Goal: Use online tool/utility: Utilize a website feature to perform a specific function

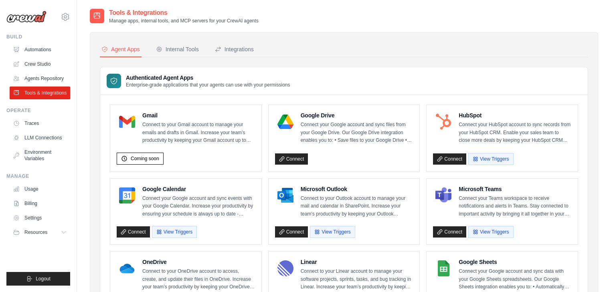
click at [186, 50] on div "Internal Tools" at bounding box center [177, 49] width 43 height 8
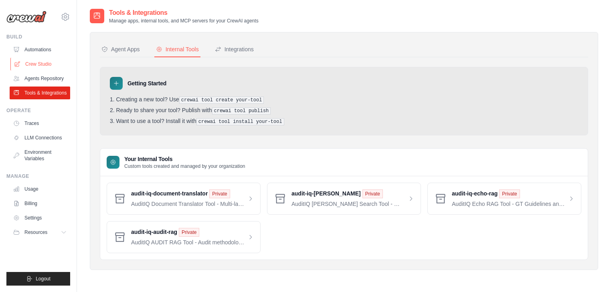
click at [39, 63] on link "Crew Studio" at bounding box center [40, 64] width 60 height 13
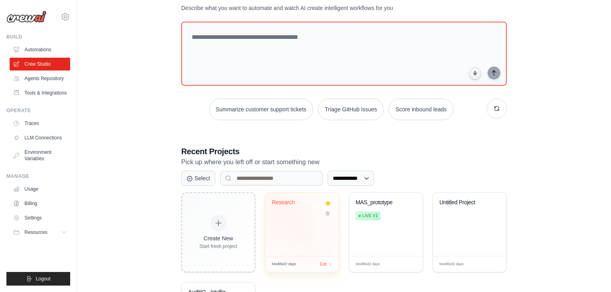
scroll to position [64, 0]
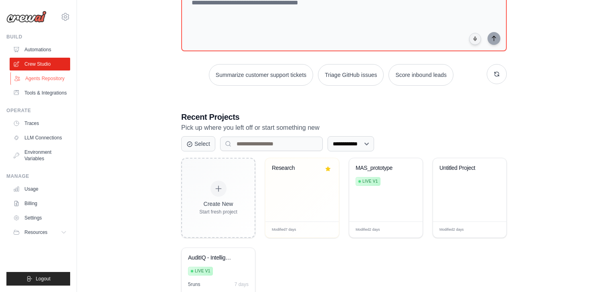
click at [38, 77] on link "Agents Repository" at bounding box center [40, 78] width 60 height 13
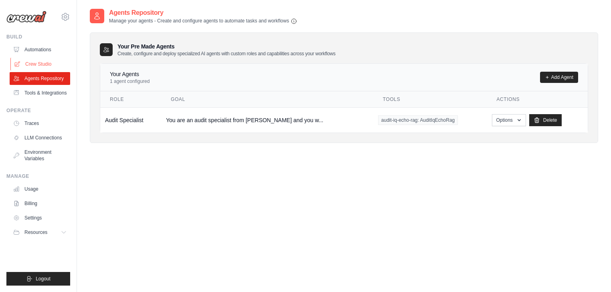
click at [34, 61] on link "Crew Studio" at bounding box center [40, 64] width 60 height 13
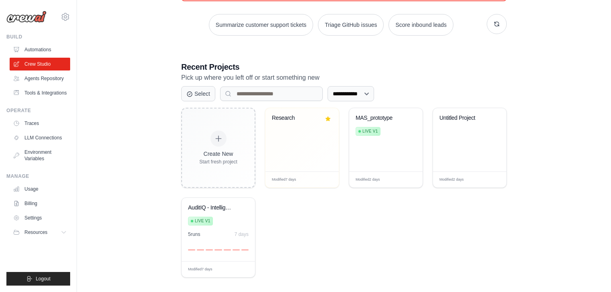
scroll to position [120, 0]
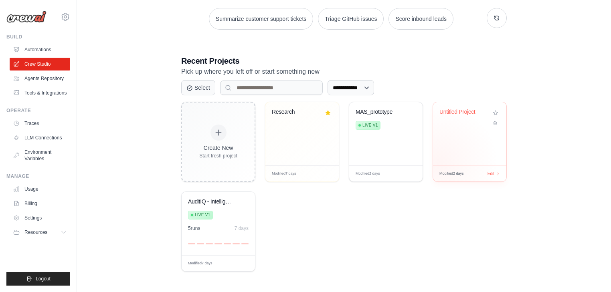
click at [453, 137] on div "Untitled Project" at bounding box center [469, 133] width 73 height 63
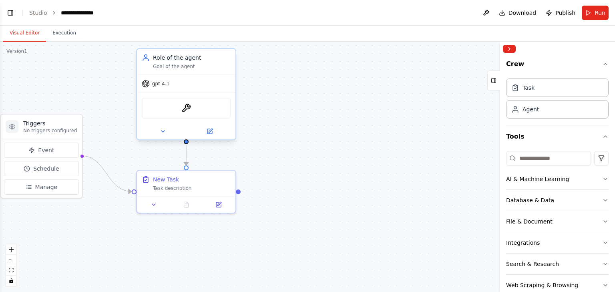
click at [220, 85] on div "gpt-4.1" at bounding box center [186, 84] width 99 height 18
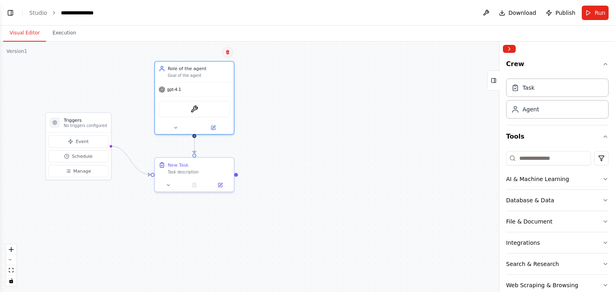
click at [232, 53] on button at bounding box center [228, 52] width 10 height 10
click at [189, 58] on div ".deletable-edge-delete-btn { width: 20px; height: 20px; border: 0px solid #ffff…" at bounding box center [307, 167] width 615 height 250
click at [221, 82] on div "gpt-4.1" at bounding box center [194, 88] width 79 height 14
click at [226, 52] on icon at bounding box center [227, 52] width 3 height 4
click at [206, 52] on button "Confirm" at bounding box center [205, 52] width 28 height 10
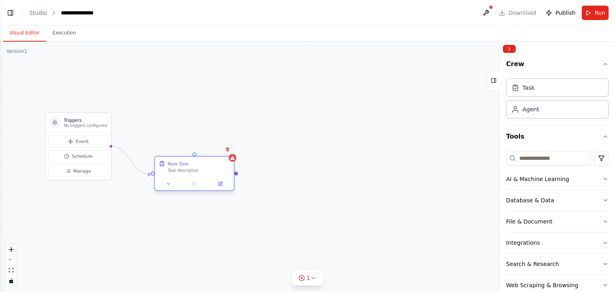
click at [216, 165] on div "New Task" at bounding box center [199, 164] width 62 height 6
click at [227, 148] on icon at bounding box center [227, 149] width 3 height 4
click at [227, 147] on icon at bounding box center [227, 149] width 3 height 4
click at [204, 148] on button "Confirm" at bounding box center [205, 149] width 28 height 10
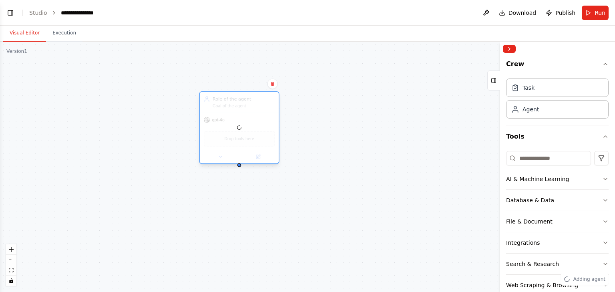
drag, startPoint x: 321, startPoint y: 100, endPoint x: 173, endPoint y: 97, distance: 147.1
click at [200, 97] on div at bounding box center [239, 127] width 79 height 71
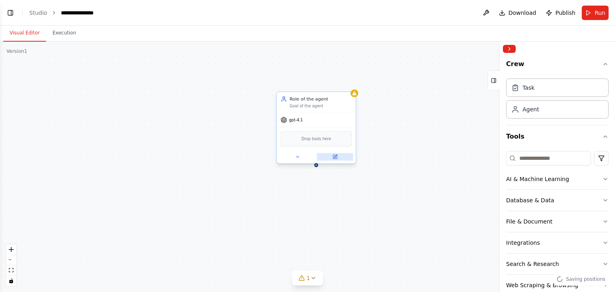
click at [335, 155] on icon at bounding box center [335, 157] width 4 height 4
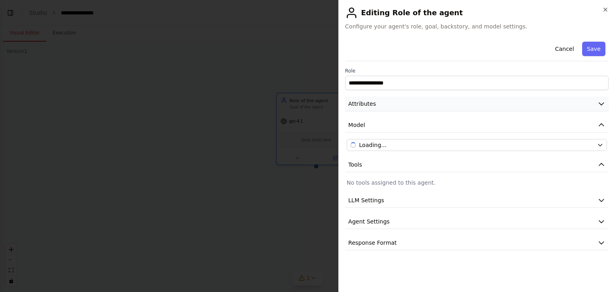
click at [383, 101] on button "Attributes" at bounding box center [477, 104] width 264 height 15
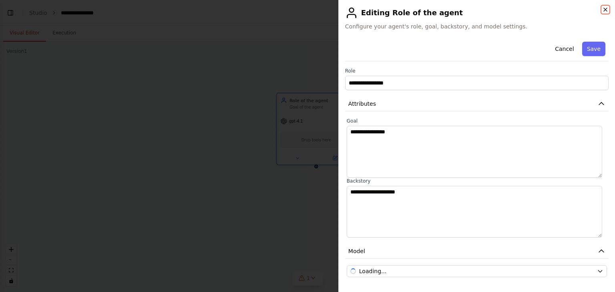
click at [606, 10] on icon "button" at bounding box center [605, 9] width 3 height 3
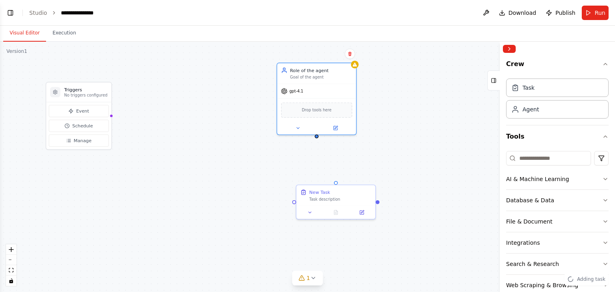
drag, startPoint x: 315, startPoint y: 166, endPoint x: 315, endPoint y: 136, distance: 30.1
click at [315, 136] on div "Triggers No triggers configured Event Schedule Manage Role of the agent Goal of…" at bounding box center [307, 167] width 615 height 250
drag, startPoint x: 317, startPoint y: 134, endPoint x: 336, endPoint y: 182, distance: 51.8
click at [336, 182] on div "Triggers No triggers configured Event Schedule Manage Role of the agent Goal of…" at bounding box center [292, 124] width 493 height 201
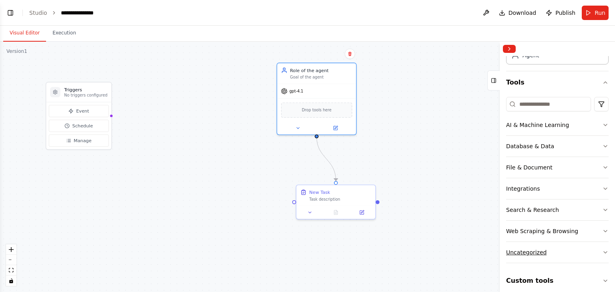
scroll to position [82, 0]
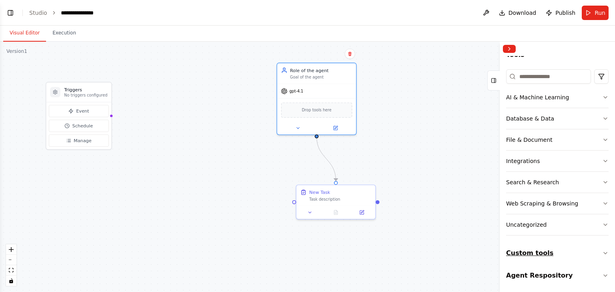
click at [564, 251] on button "Custom tools" at bounding box center [557, 253] width 103 height 22
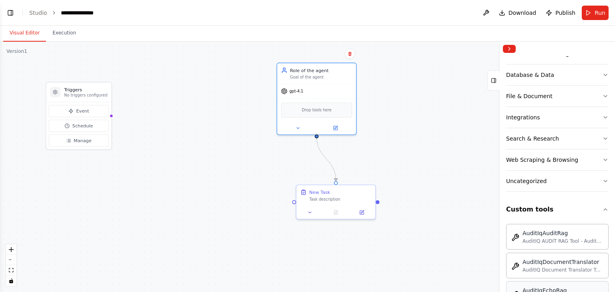
scroll to position [178, 0]
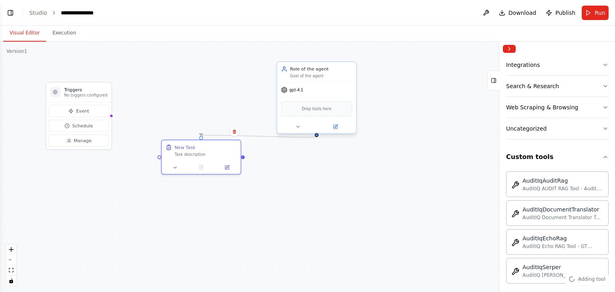
drag, startPoint x: 337, startPoint y: 194, endPoint x: 304, endPoint y: 100, distance: 99.6
click at [200, 144] on div "New Task" at bounding box center [206, 147] width 62 height 6
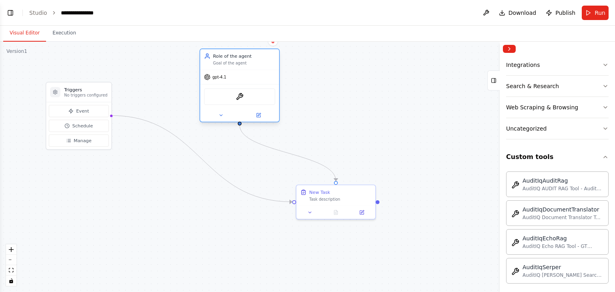
drag, startPoint x: 291, startPoint y: 71, endPoint x: 204, endPoint y: 67, distance: 87.5
click at [213, 66] on div "Role of the agent Goal of the agent" at bounding box center [244, 59] width 62 height 13
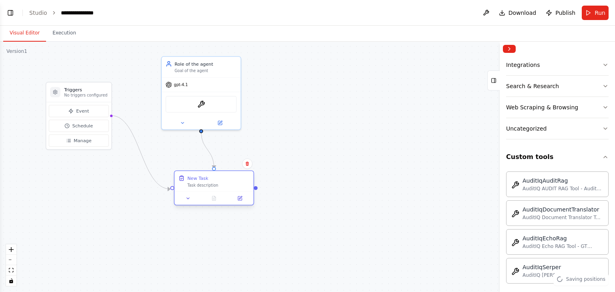
drag, startPoint x: 351, startPoint y: 196, endPoint x: 212, endPoint y: 175, distance: 140.2
click at [212, 175] on div "New Task Task description" at bounding box center [219, 181] width 62 height 13
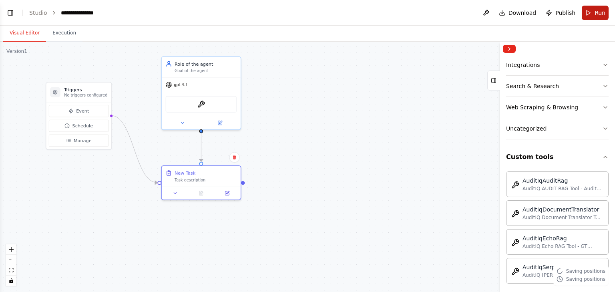
click at [593, 12] on button "Run" at bounding box center [595, 13] width 27 height 14
click at [32, 12] on link "Studio" at bounding box center [38, 13] width 18 height 6
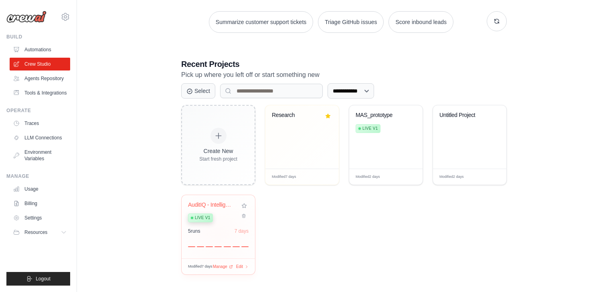
scroll to position [120, 0]
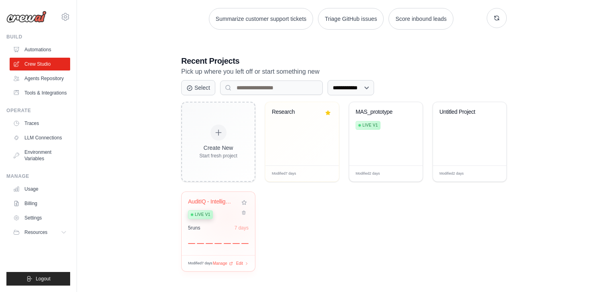
click at [228, 216] on div "Live v1" at bounding box center [212, 214] width 48 height 11
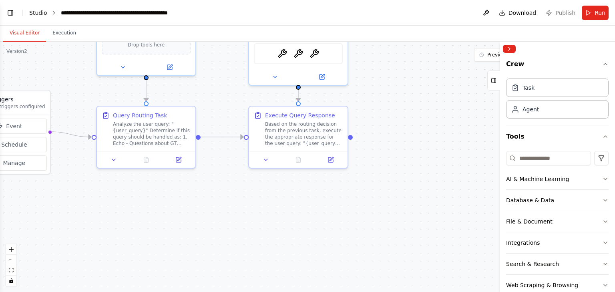
click at [38, 13] on link "Studio" at bounding box center [38, 13] width 18 height 6
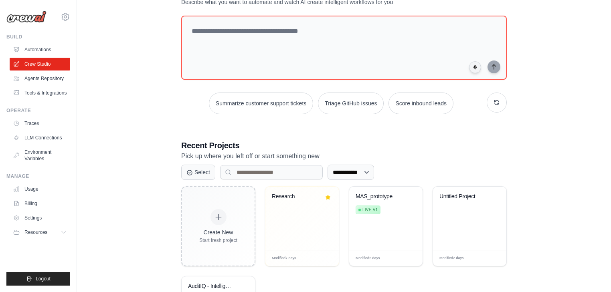
scroll to position [77, 0]
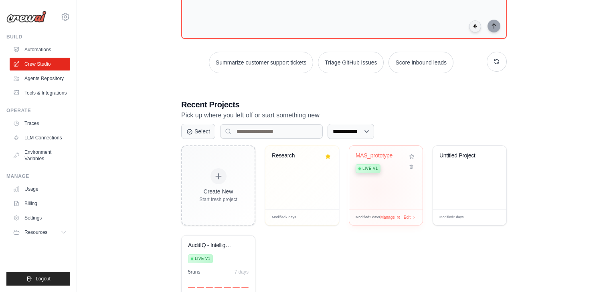
click at [377, 189] on div "MAS_prototype Live v1" at bounding box center [385, 177] width 73 height 63
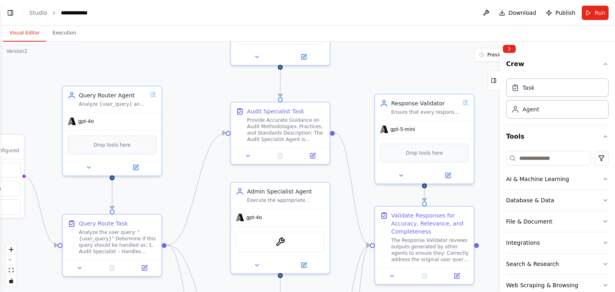
drag, startPoint x: 326, startPoint y: 106, endPoint x: 226, endPoint y: 146, distance: 107.9
click at [188, 165] on div ".deletable-edge-delete-btn { width: 20px; height: 20px; border: 0px solid #ffff…" at bounding box center [307, 167] width 615 height 250
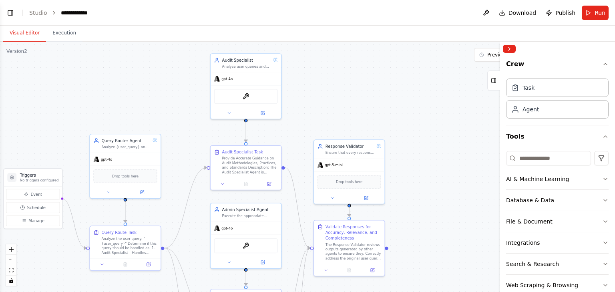
drag, startPoint x: 212, startPoint y: 119, endPoint x: 192, endPoint y: 151, distance: 37.5
click at [192, 151] on div ".deletable-edge-delete-btn { width: 20px; height: 20px; border: 0px solid #ffff…" at bounding box center [307, 167] width 615 height 250
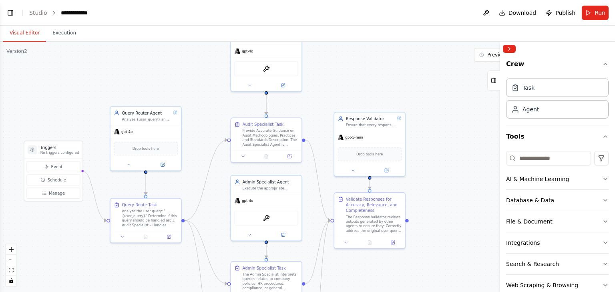
drag, startPoint x: 367, startPoint y: 85, endPoint x: 385, endPoint y: 63, distance: 28.2
click at [385, 63] on div ".deletable-edge-delete-btn { width: 20px; height: 20px; border: 0px solid #ffff…" at bounding box center [307, 167] width 615 height 250
drag, startPoint x: 163, startPoint y: 91, endPoint x: 149, endPoint y: 131, distance: 42.3
click at [149, 131] on div ".deletable-edge-delete-btn { width: 20px; height: 20px; border: 0px solid #ffff…" at bounding box center [307, 167] width 615 height 250
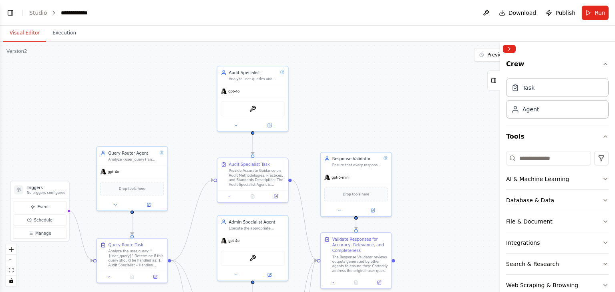
drag, startPoint x: 165, startPoint y: 122, endPoint x: 178, endPoint y: 114, distance: 15.5
click at [178, 114] on div ".deletable-edge-delete-btn { width: 20px; height: 20px; border: 0px solid #ffff…" at bounding box center [307, 167] width 615 height 250
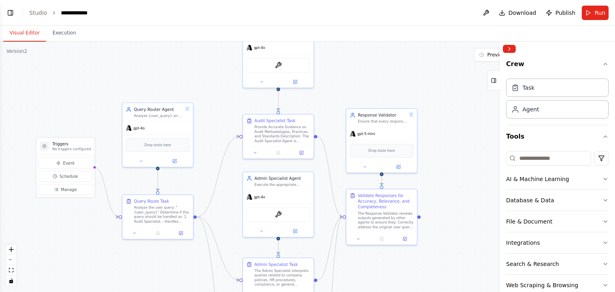
drag, startPoint x: 162, startPoint y: 135, endPoint x: 174, endPoint y: 99, distance: 37.8
click at [174, 99] on div ".deletable-edge-delete-btn { width: 20px; height: 20px; border: 0px solid #ffff…" at bounding box center [307, 167] width 615 height 250
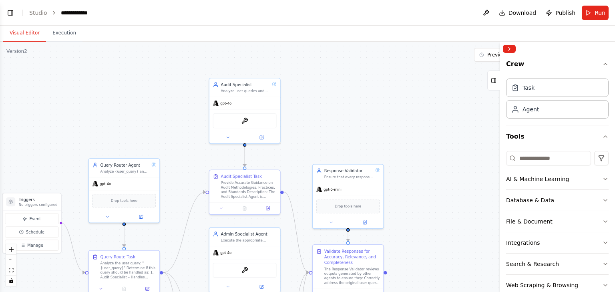
drag, startPoint x: 214, startPoint y: 101, endPoint x: 178, endPoint y: 177, distance: 83.9
click at [178, 179] on div ".deletable-edge-delete-btn { width: 20px; height: 20px; border: 0px solid #ffff…" at bounding box center [307, 167] width 615 height 250
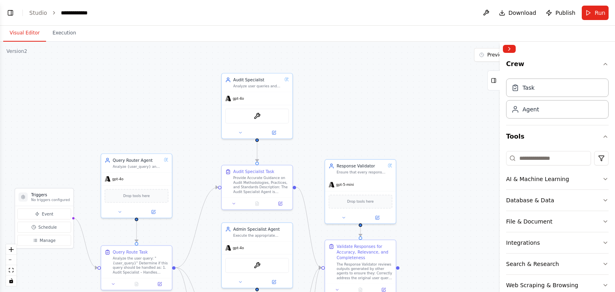
drag, startPoint x: 346, startPoint y: 119, endPoint x: 365, endPoint y: 113, distance: 20.7
click at [365, 113] on div ".deletable-edge-delete-btn { width: 20px; height: 20px; border: 0px solid #ffff…" at bounding box center [307, 167] width 615 height 250
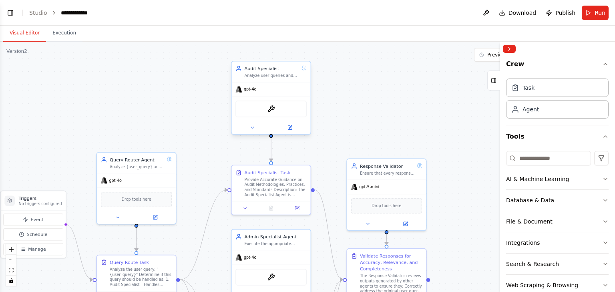
drag, startPoint x: 350, startPoint y: 112, endPoint x: 298, endPoint y: 91, distance: 55.9
click at [357, 113] on div ".deletable-edge-delete-btn { width: 20px; height: 20px; border: 0px solid #ffff…" at bounding box center [307, 167] width 615 height 250
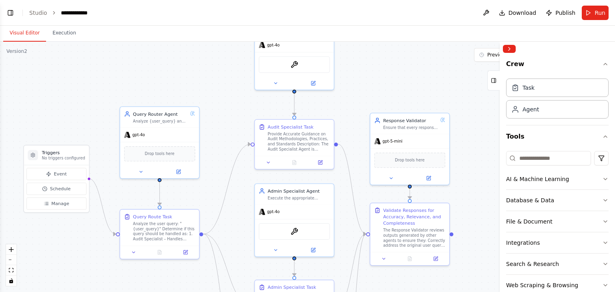
drag, startPoint x: 357, startPoint y: 122, endPoint x: 377, endPoint y: 76, distance: 49.9
click at [377, 76] on div ".deletable-edge-delete-btn { width: 20px; height: 20px; border: 0px solid #ffff…" at bounding box center [307, 167] width 615 height 250
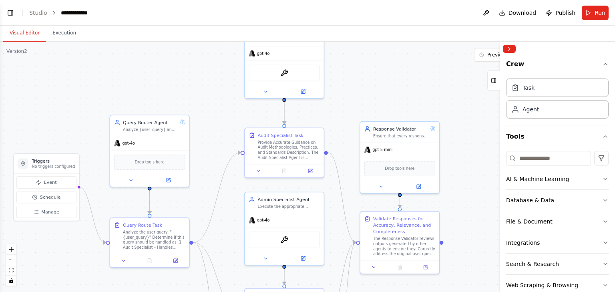
drag, startPoint x: 361, startPoint y: 93, endPoint x: 351, endPoint y: 101, distance: 13.1
click at [351, 101] on div ".deletable-edge-delete-btn { width: 20px; height: 20px; border: 0px solid #ffff…" at bounding box center [307, 167] width 615 height 250
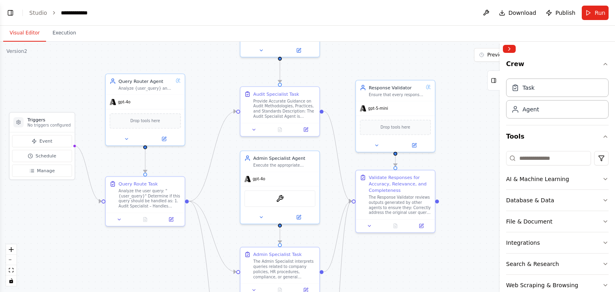
drag, startPoint x: 345, startPoint y: 92, endPoint x: 347, endPoint y: 50, distance: 41.7
click at [347, 50] on div ".deletable-edge-delete-btn { width: 20px; height: 20px; border: 0px solid #ffff…" at bounding box center [307, 167] width 615 height 250
click at [278, 163] on div "Execute the appropriate response strategy based on the query routing decision f…" at bounding box center [285, 163] width 62 height 5
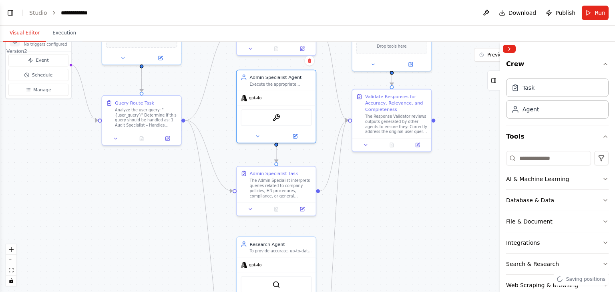
drag, startPoint x: 335, startPoint y: 206, endPoint x: 325, endPoint y: 133, distance: 73.1
click at [331, 119] on div ".deletable-edge-delete-btn { width: 20px; height: 20px; border: 0px solid #ffff…" at bounding box center [307, 167] width 615 height 250
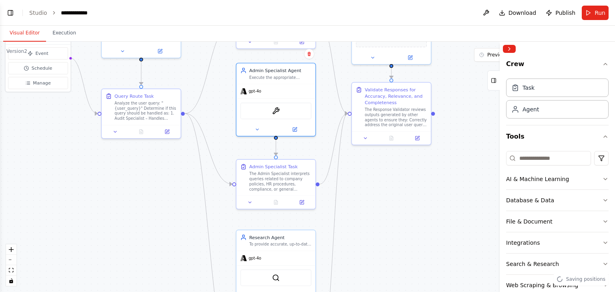
drag, startPoint x: 388, startPoint y: 250, endPoint x: 356, endPoint y: 202, distance: 57.4
click at [381, 200] on div ".deletable-edge-delete-btn { width: 20px; height: 20px; border: 0px solid #ffff…" at bounding box center [307, 167] width 615 height 250
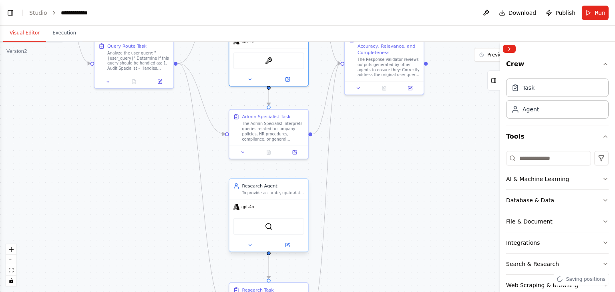
click at [274, 191] on div "To provide accurate, up-to-date information on external topics, including regul…" at bounding box center [273, 193] width 62 height 5
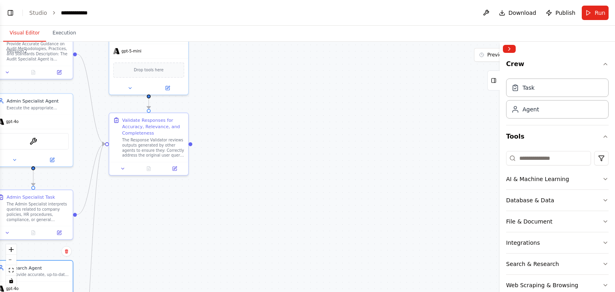
drag, startPoint x: 396, startPoint y: 223, endPoint x: 209, endPoint y: 304, distance: 203.8
click at [209, 292] on html "**********" at bounding box center [307, 146] width 615 height 292
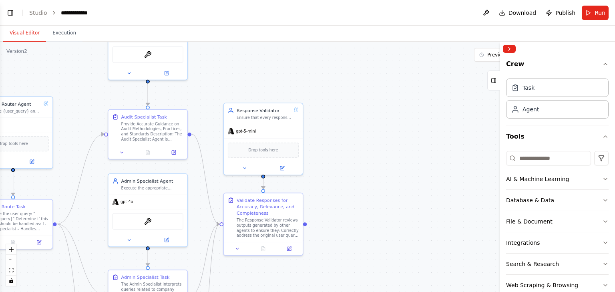
drag, startPoint x: 262, startPoint y: 83, endPoint x: 325, endPoint y: 162, distance: 100.9
click at [327, 163] on div ".deletable-edge-delete-btn { width: 20px; height: 20px; border: 0px solid #ffff…" at bounding box center [307, 167] width 615 height 250
click at [265, 112] on div "Ensure that every response generated by the specialized agent fully addresses t…" at bounding box center [263, 114] width 54 height 5
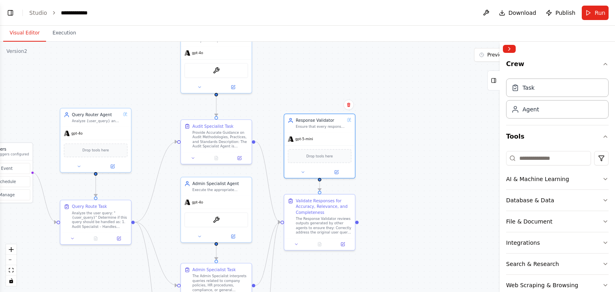
drag, startPoint x: 338, startPoint y: 128, endPoint x: 387, endPoint y: 138, distance: 50.3
click at [387, 138] on div ".deletable-edge-delete-btn { width: 20px; height: 20px; border: 0px solid #ffff…" at bounding box center [307, 167] width 615 height 250
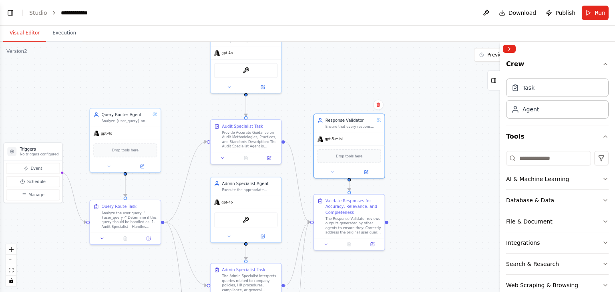
drag, startPoint x: 311, startPoint y: 87, endPoint x: 342, endPoint y: 87, distance: 31.3
click at [342, 87] on div ".deletable-edge-delete-btn { width: 20px; height: 20px; border: 0px solid #ffff…" at bounding box center [307, 167] width 615 height 250
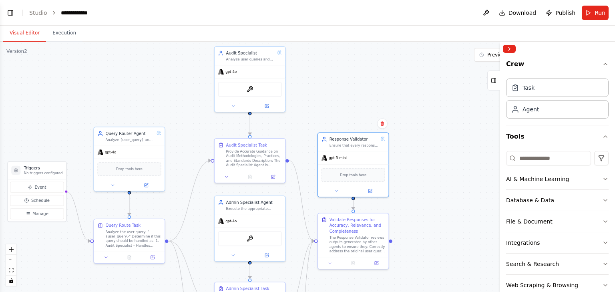
drag, startPoint x: 342, startPoint y: 87, endPoint x: 345, endPoint y: 105, distance: 19.0
click at [345, 105] on div ".deletable-edge-delete-btn { width: 20px; height: 20px; border: 0px solid #ffff…" at bounding box center [307, 167] width 615 height 250
click at [131, 136] on div "Query Router Agent Analyze {user_query} and determine whether it relates to: a)…" at bounding box center [129, 135] width 49 height 12
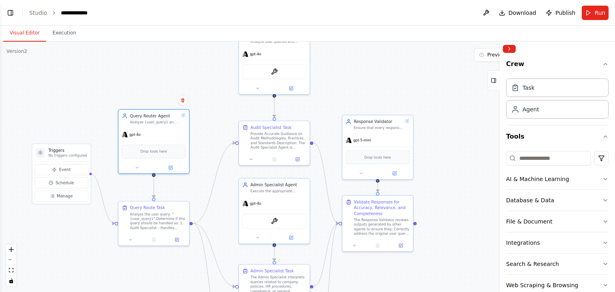
drag, startPoint x: 303, startPoint y: 115, endPoint x: 327, endPoint y: 97, distance: 30.1
click at [327, 97] on div ".deletable-edge-delete-btn { width: 20px; height: 20px; border: 0px solid #ffff…" at bounding box center [307, 167] width 615 height 250
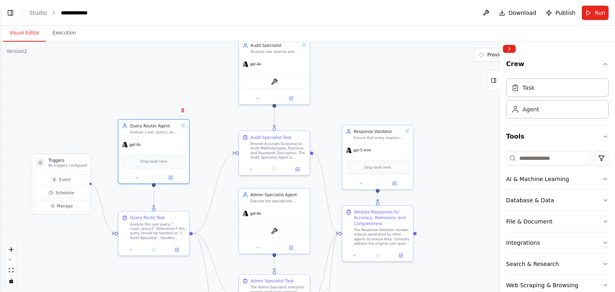
drag, startPoint x: 355, startPoint y: 75, endPoint x: 355, endPoint y: 85, distance: 10.4
click at [355, 85] on div ".deletable-edge-delete-btn { width: 20px; height: 20px; border: 0px solid #ffff…" at bounding box center [307, 167] width 615 height 250
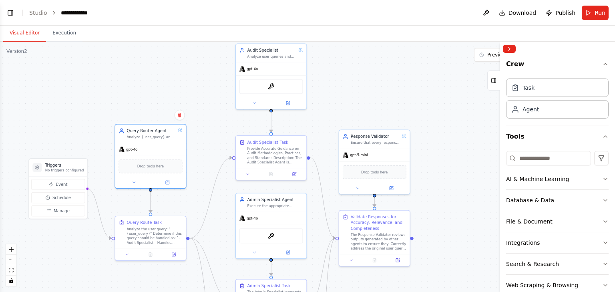
drag, startPoint x: 355, startPoint y: 85, endPoint x: 351, endPoint y: 89, distance: 5.4
click at [351, 89] on div ".deletable-edge-delete-btn { width: 20px; height: 20px; border: 0px solid #ffff…" at bounding box center [307, 167] width 615 height 250
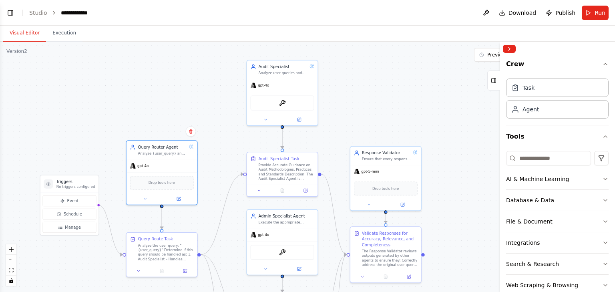
drag, startPoint x: 364, startPoint y: 72, endPoint x: 375, endPoint y: 90, distance: 21.2
click at [375, 90] on div ".deletable-edge-delete-btn { width: 20px; height: 20px; border: 0px solid #ffff…" at bounding box center [307, 167] width 615 height 250
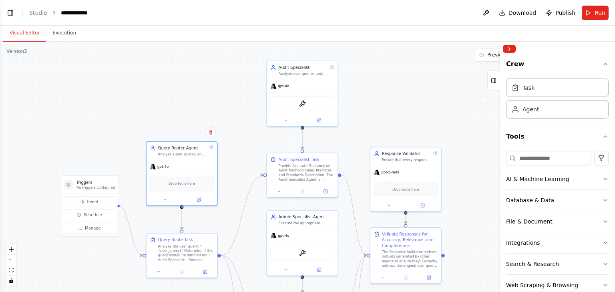
drag, startPoint x: 141, startPoint y: 75, endPoint x: 161, endPoint y: 75, distance: 20.0
click at [161, 75] on div ".deletable-edge-delete-btn { width: 20px; height: 20px; border: 0px solid #ffff…" at bounding box center [307, 167] width 615 height 250
click at [436, 26] on div "Visual Editor Execution" at bounding box center [307, 34] width 615 height 16
click at [295, 18] on header "**********" at bounding box center [307, 13] width 615 height 26
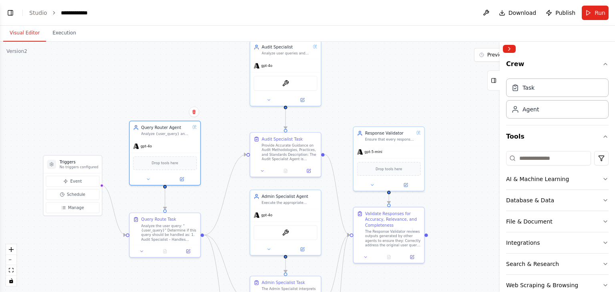
drag, startPoint x: 376, startPoint y: 80, endPoint x: 359, endPoint y: 60, distance: 26.5
click at [359, 60] on div ".deletable-edge-delete-btn { width: 20px; height: 20px; border: 0px solid #ffff…" at bounding box center [307, 167] width 615 height 250
drag, startPoint x: 443, startPoint y: 229, endPoint x: 411, endPoint y: 290, distance: 68.7
click at [444, 230] on div ".deletable-edge-delete-btn { width: 20px; height: 20px; border: 0px solid #ffff…" at bounding box center [307, 167] width 615 height 250
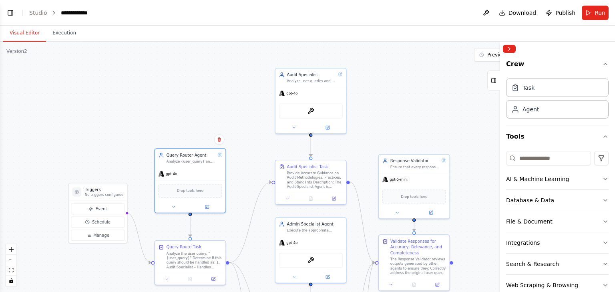
drag, startPoint x: 151, startPoint y: 73, endPoint x: 176, endPoint y: 100, distance: 36.9
click at [176, 100] on div ".deletable-edge-delete-btn { width: 20px; height: 20px; border: 0px solid #ffff…" at bounding box center [307, 167] width 615 height 250
click at [162, 97] on div ".deletable-edge-delete-btn { width: 20px; height: 20px; border: 0px solid #ffff…" at bounding box center [307, 167] width 615 height 250
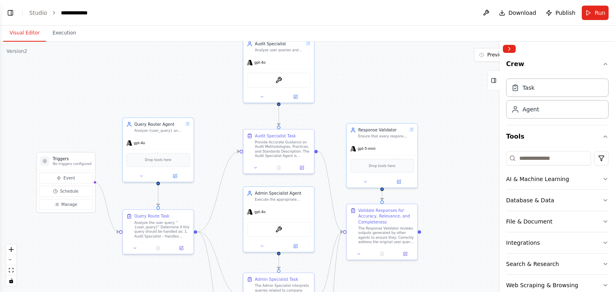
drag, startPoint x: 163, startPoint y: 99, endPoint x: 131, endPoint y: 69, distance: 44.5
click at [131, 69] on div ".deletable-edge-delete-btn { width: 20px; height: 20px; border: 0px solid #ffff…" at bounding box center [307, 167] width 615 height 250
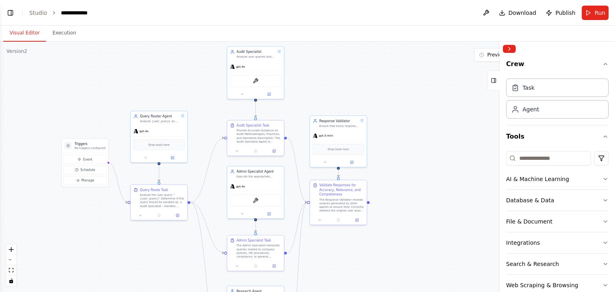
drag, startPoint x: 69, startPoint y: 64, endPoint x: 77, endPoint y: 67, distance: 8.1
click at [77, 67] on div ".deletable-edge-delete-btn { width: 20px; height: 20px; border: 0px solid #ffff…" at bounding box center [307, 167] width 615 height 250
click at [361, 77] on div ".deletable-edge-delete-btn { width: 20px; height: 20px; border: 0px solid #ffff…" at bounding box center [307, 167] width 615 height 250
click at [349, 75] on div ".deletable-edge-delete-btn { width: 20px; height: 20px; border: 0px solid #ffff…" at bounding box center [307, 167] width 615 height 250
click at [409, 181] on div ".deletable-edge-delete-btn { width: 20px; height: 20px; border: 0px solid #ffff…" at bounding box center [307, 167] width 615 height 250
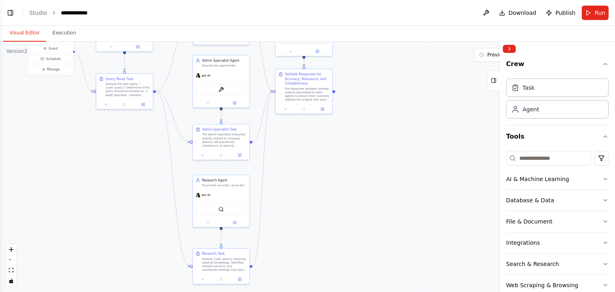
drag, startPoint x: 414, startPoint y: 164, endPoint x: 380, endPoint y: 54, distance: 114.4
click at [380, 54] on div ".deletable-edge-delete-btn { width: 20px; height: 20px; border: 0px solid #ffff…" at bounding box center [307, 167] width 615 height 250
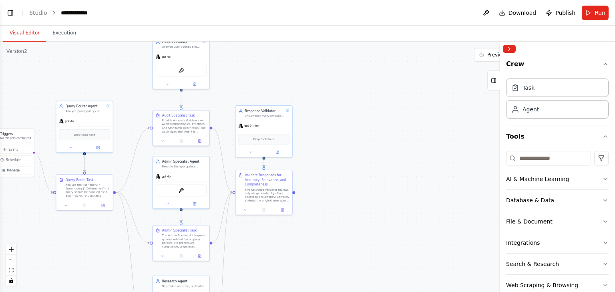
drag, startPoint x: 386, startPoint y: 86, endPoint x: 349, endPoint y: 116, distance: 48.1
click at [352, 189] on div ".deletable-edge-delete-btn { width: 20px; height: 20px; border: 0px solid #ffff…" at bounding box center [307, 167] width 615 height 250
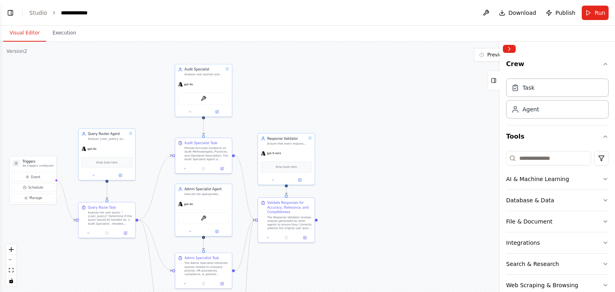
drag, startPoint x: 332, startPoint y: 92, endPoint x: 348, endPoint y: 115, distance: 28.0
click at [348, 115] on div ".deletable-edge-delete-btn { width: 20px; height: 20px; border: 0px solid #ffff…" at bounding box center [307, 167] width 615 height 250
click at [510, 47] on button "Collapse right sidebar" at bounding box center [509, 49] width 13 height 8
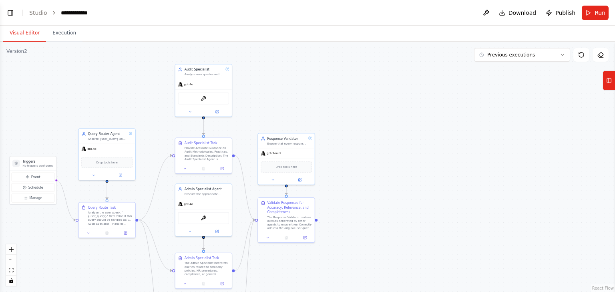
click at [423, 71] on div ".deletable-edge-delete-btn { width: 20px; height: 20px; border: 0px solid #ffff…" at bounding box center [307, 167] width 615 height 250
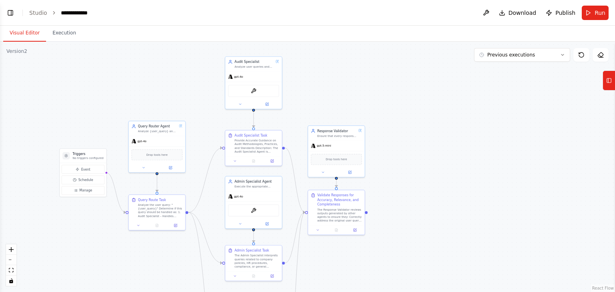
drag, startPoint x: 391, startPoint y: 64, endPoint x: 429, endPoint y: 61, distance: 38.6
click at [442, 56] on div ".deletable-edge-delete-btn { width: 20px; height: 20px; border: 0px solid #ffff…" at bounding box center [307, 167] width 615 height 250
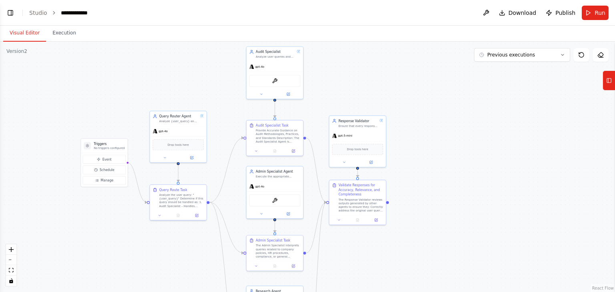
drag, startPoint x: 320, startPoint y: 88, endPoint x: 341, endPoint y: 79, distance: 23.3
click at [341, 79] on div ".deletable-edge-delete-btn { width: 20px; height: 20px; border: 0px solid #ffff…" at bounding box center [307, 167] width 615 height 250
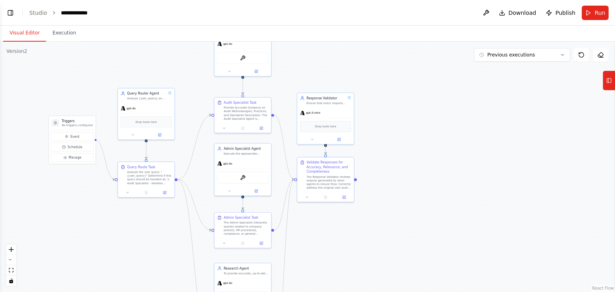
drag, startPoint x: 497, startPoint y: 137, endPoint x: 464, endPoint y: 115, distance: 39.7
click at [464, 115] on div ".deletable-edge-delete-btn { width: 20px; height: 20px; border: 0px solid #ffff…" at bounding box center [307, 167] width 615 height 250
